Goal: Task Accomplishment & Management: Use online tool/utility

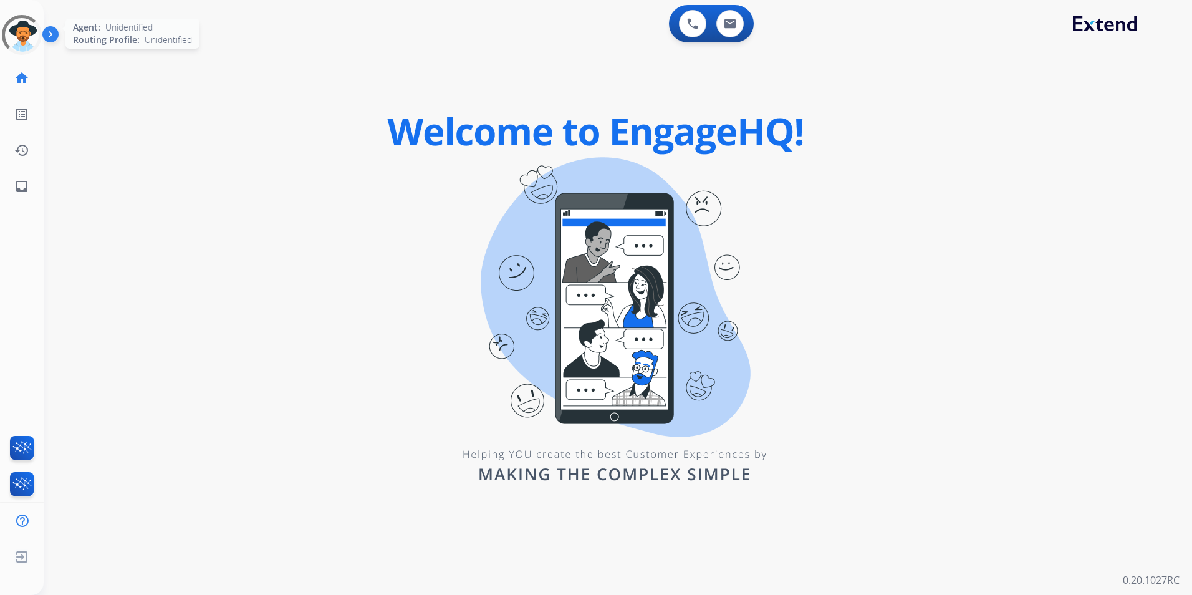
drag, startPoint x: 3, startPoint y: 12, endPoint x: 21, endPoint y: 21, distance: 20.1
click at [3, 13] on div "Unidentified Untracked Edit Avatar Agent: Unidentified Routing Profile: Unident…" at bounding box center [22, 102] width 44 height 205
drag, startPoint x: 27, startPoint y: 27, endPoint x: 21, endPoint y: 28, distance: 6.4
click at [24, 27] on div at bounding box center [21, 34] width 45 height 45
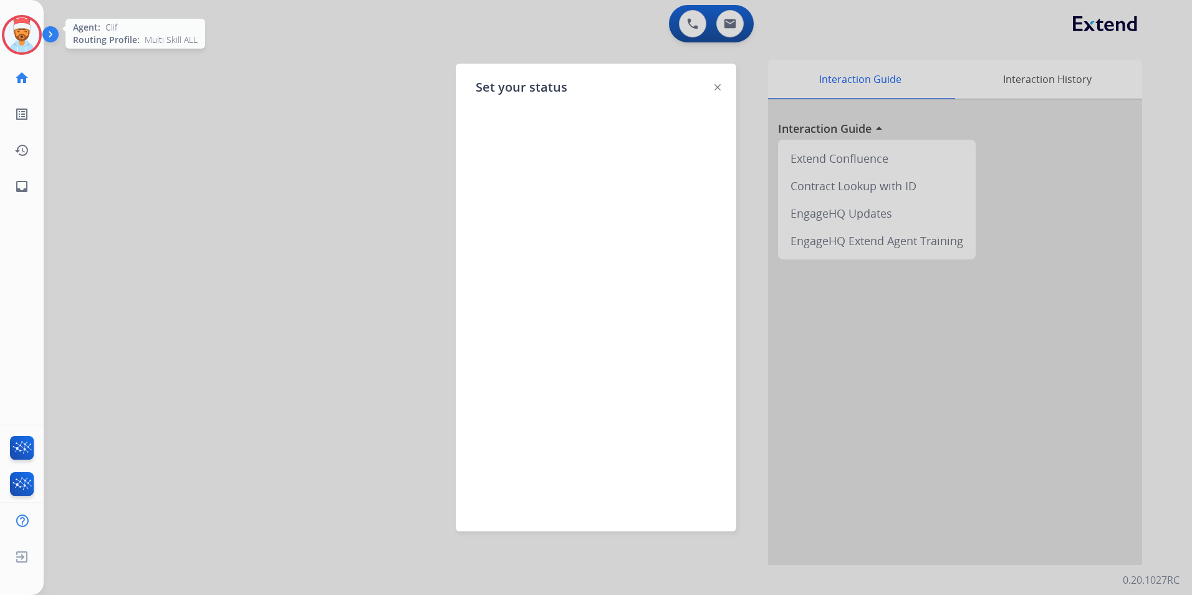
click at [46, 32] on img at bounding box center [52, 37] width 21 height 24
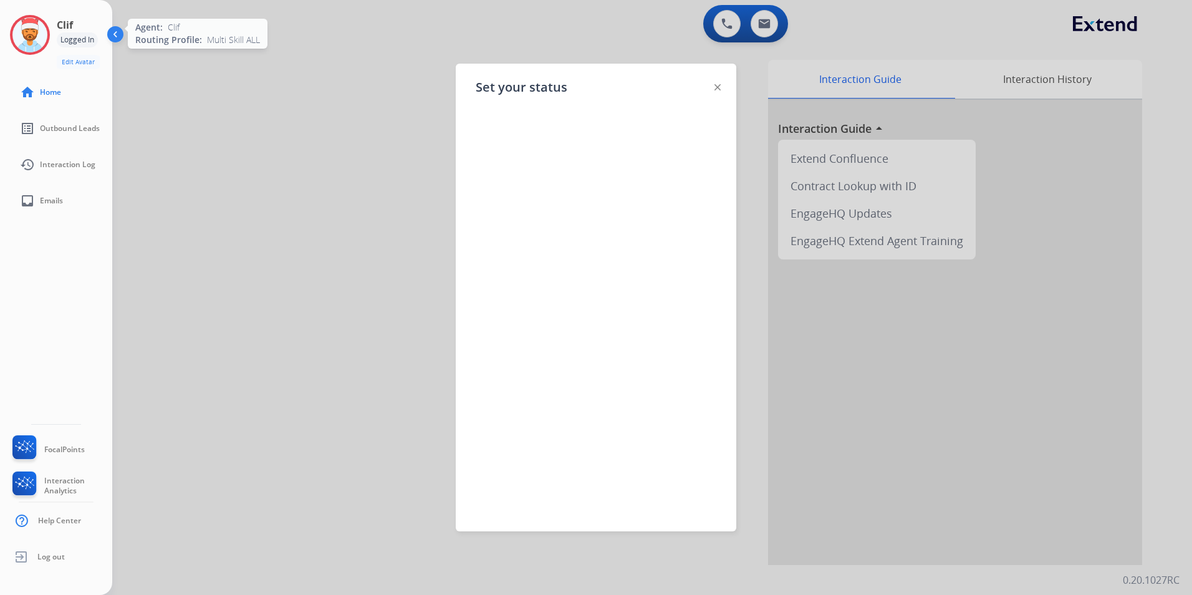
click at [26, 32] on img at bounding box center [29, 34] width 35 height 35
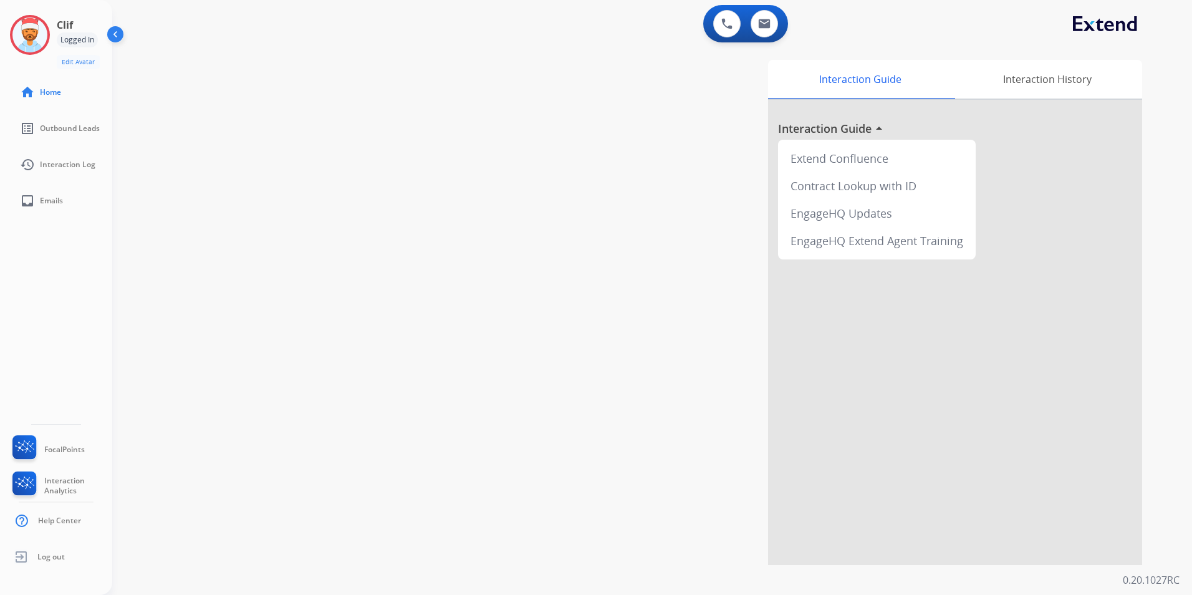
click at [54, 34] on div "Clif Logged In Edit Avatar Agent: Clif Routing Profile: Multi Skill ALL" at bounding box center [56, 42] width 112 height 54
click at [38, 37] on img at bounding box center [29, 34] width 35 height 35
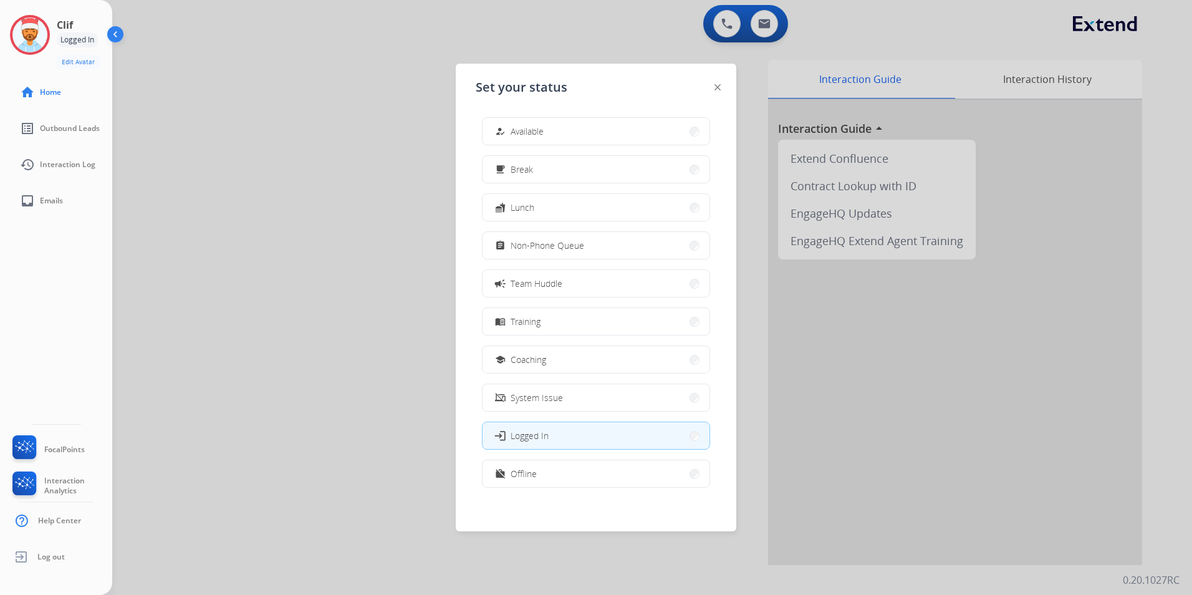
drag, startPoint x: 531, startPoint y: 472, endPoint x: 526, endPoint y: 460, distance: 12.9
click at [529, 467] on span "Offline" at bounding box center [524, 473] width 26 height 13
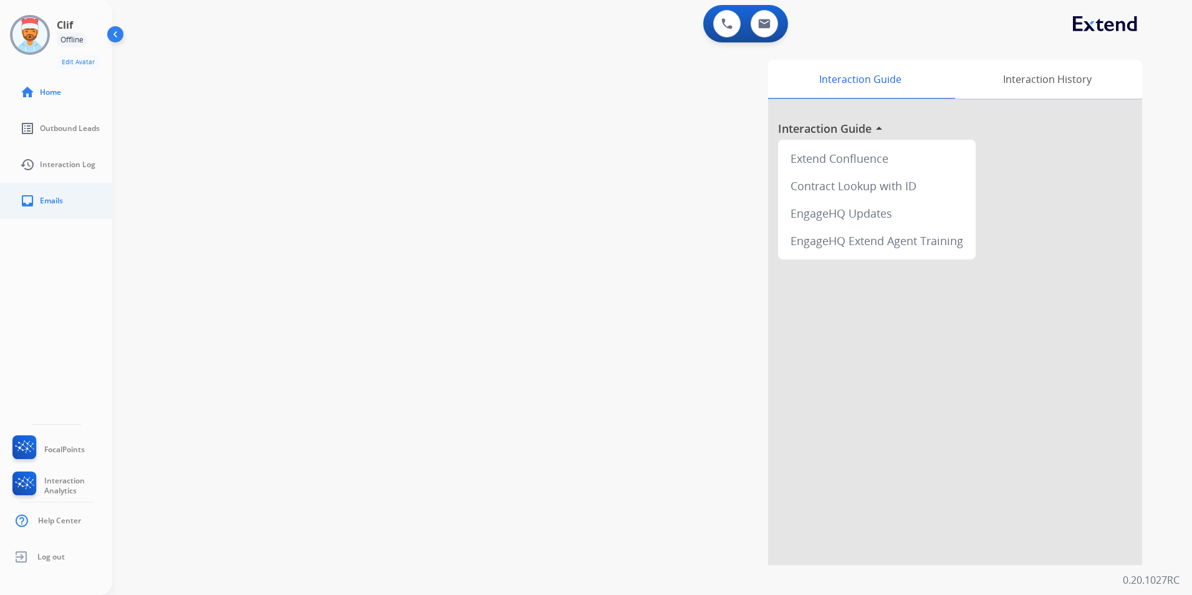
click at [47, 199] on span "Emails" at bounding box center [51, 201] width 23 height 10
select select "**********"
